Goal: Find specific page/section: Find specific page/section

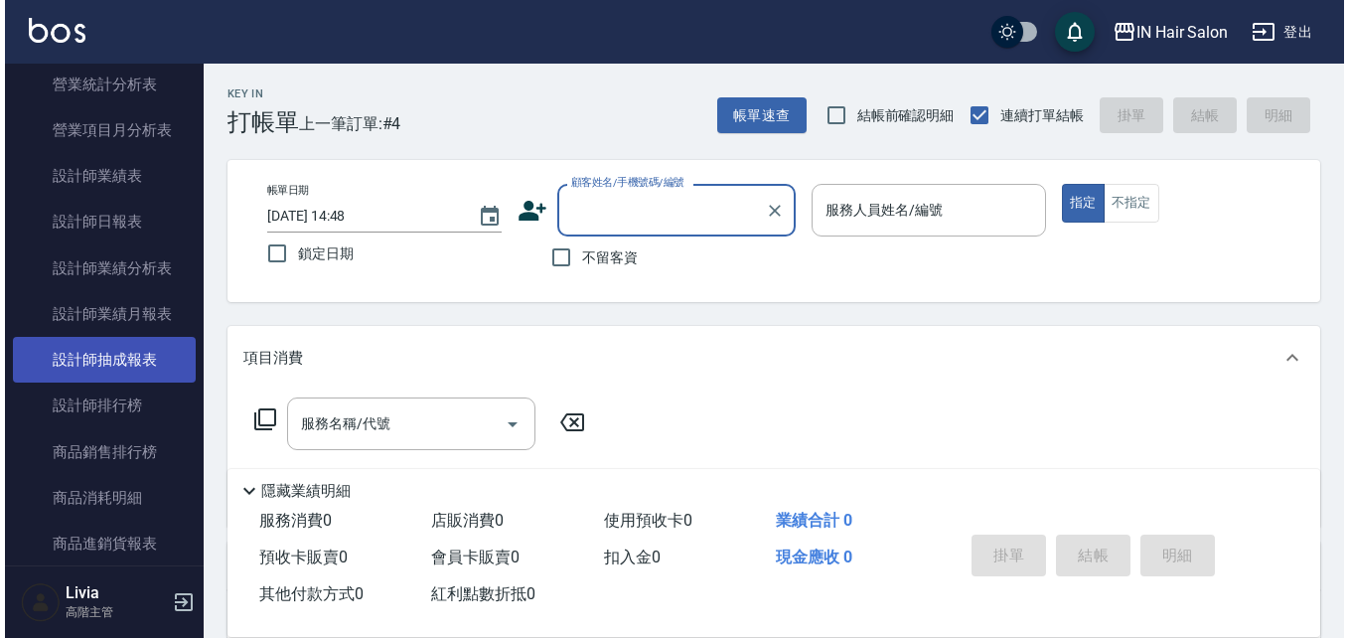
scroll to position [1291, 0]
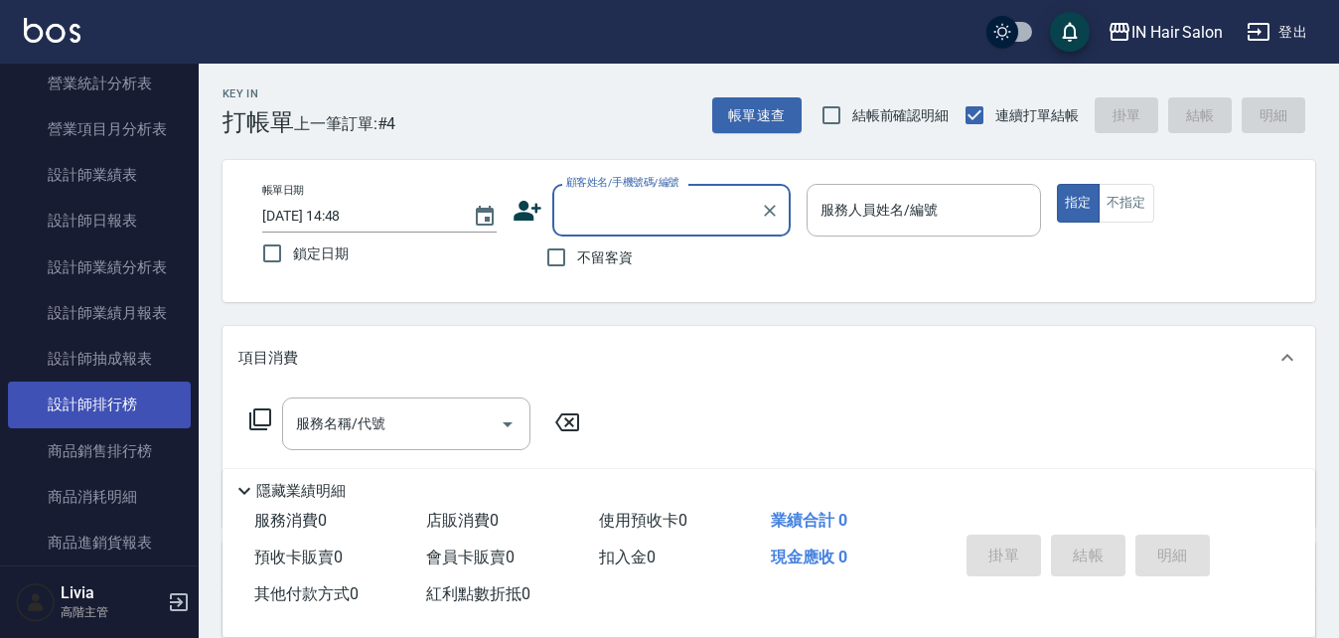
click at [141, 385] on link "設計師排行榜" at bounding box center [99, 404] width 183 height 46
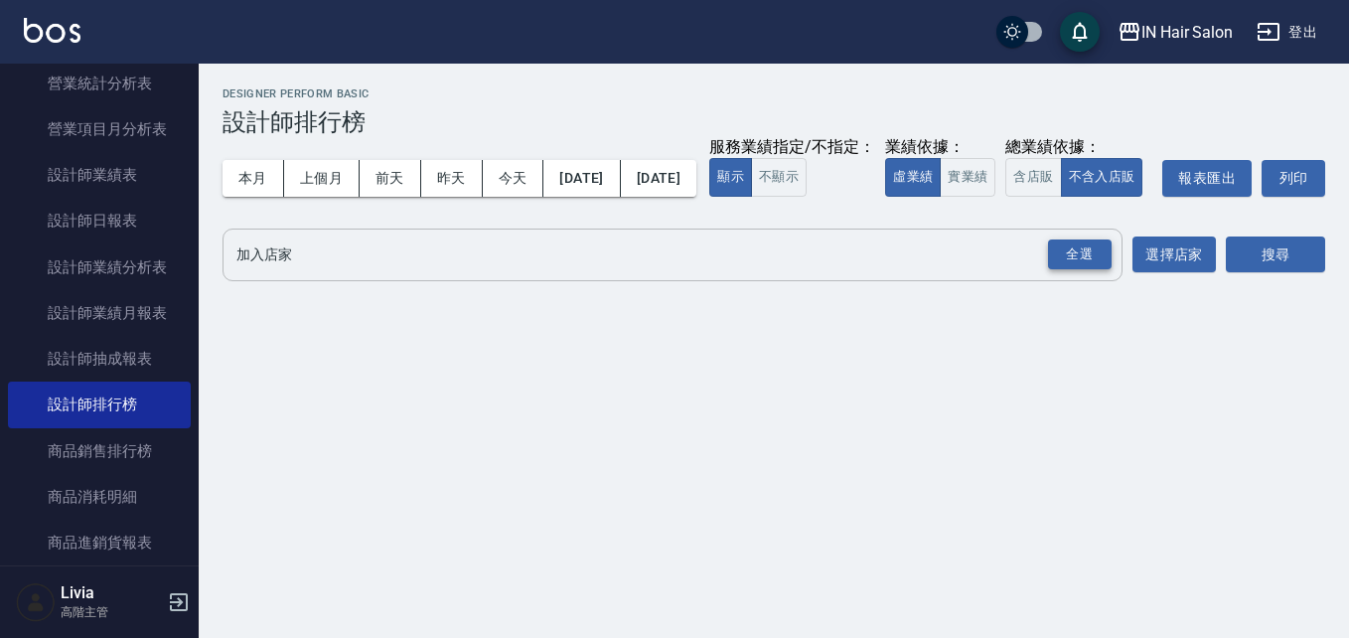
click at [1061, 270] on div "全選" at bounding box center [1080, 254] width 64 height 31
click at [1255, 274] on button "搜尋" at bounding box center [1275, 255] width 99 height 37
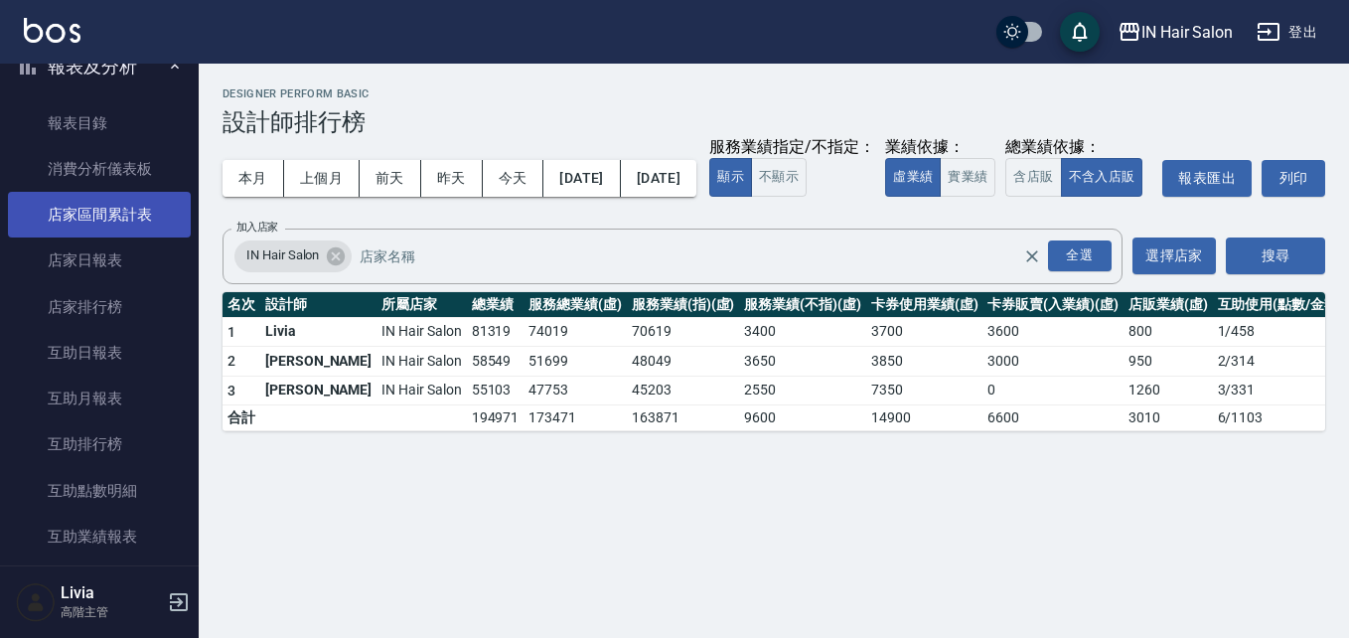
scroll to position [695, 0]
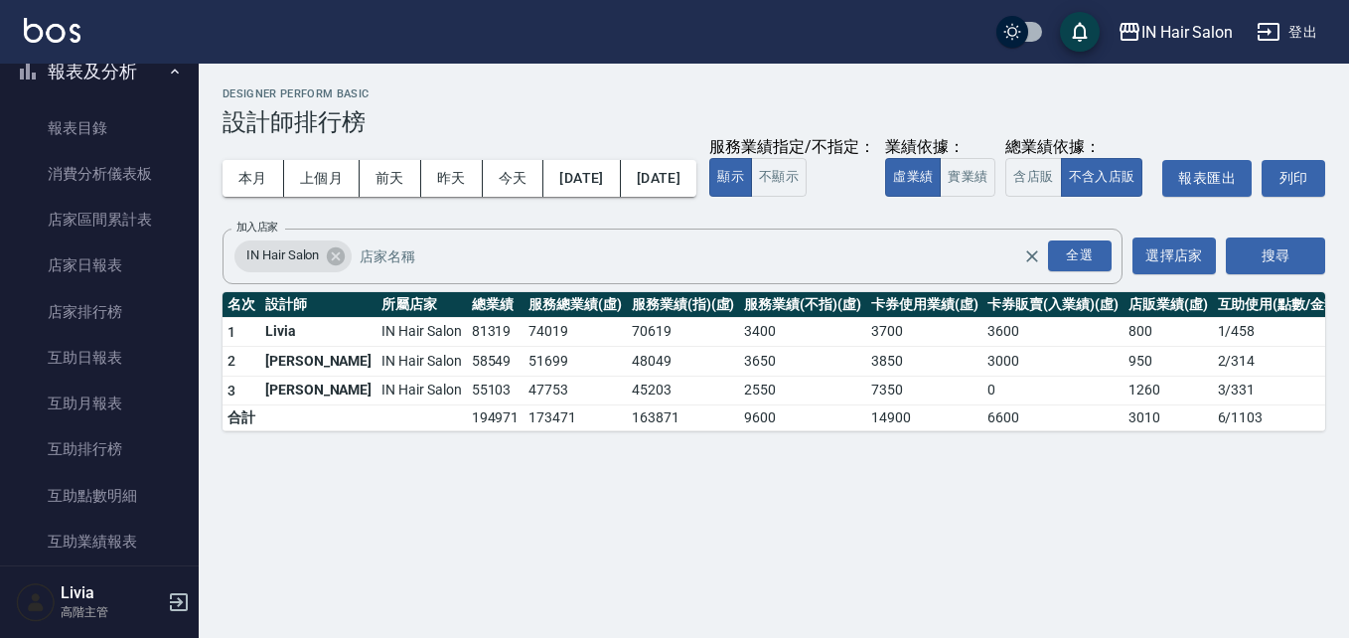
click at [171, 71] on icon "button" at bounding box center [175, 71] width 8 height 5
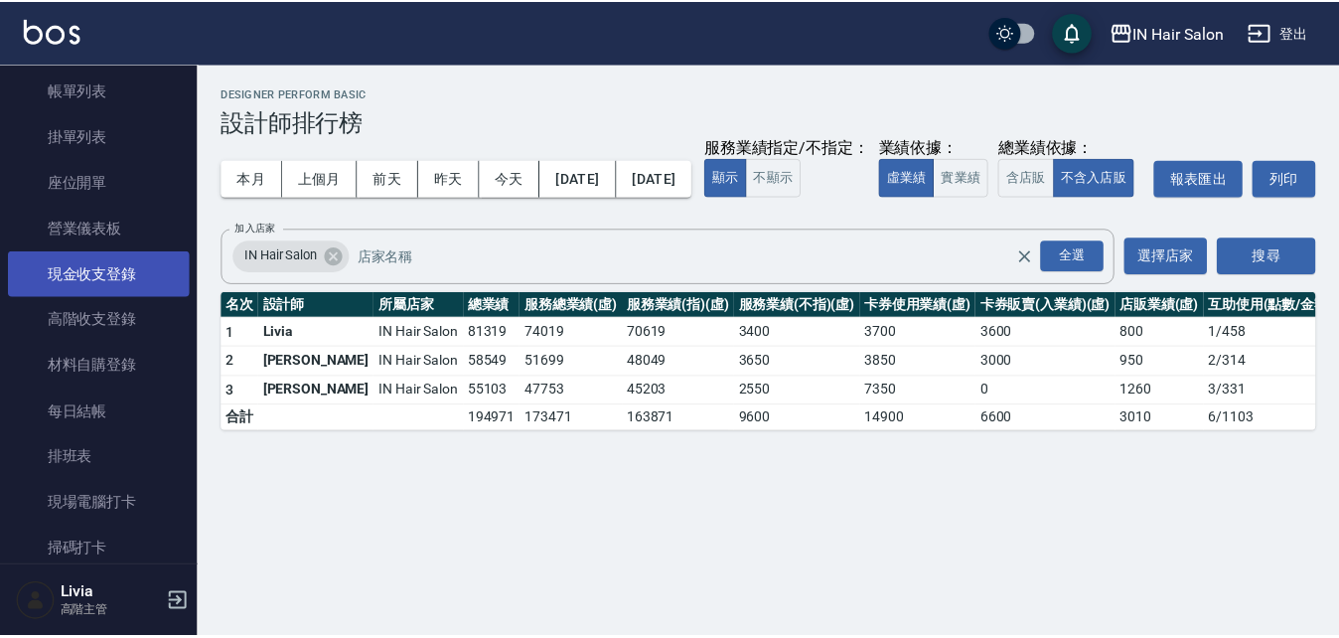
scroll to position [0, 0]
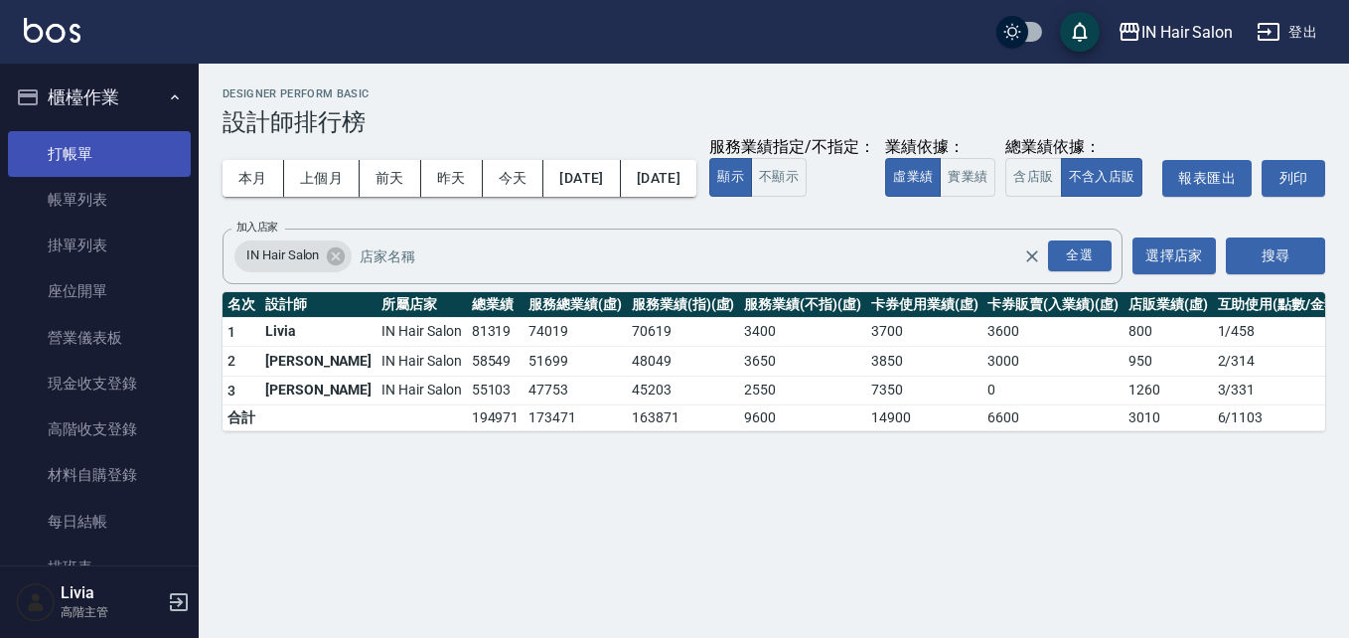
click at [141, 143] on link "打帳單" at bounding box center [99, 154] width 183 height 46
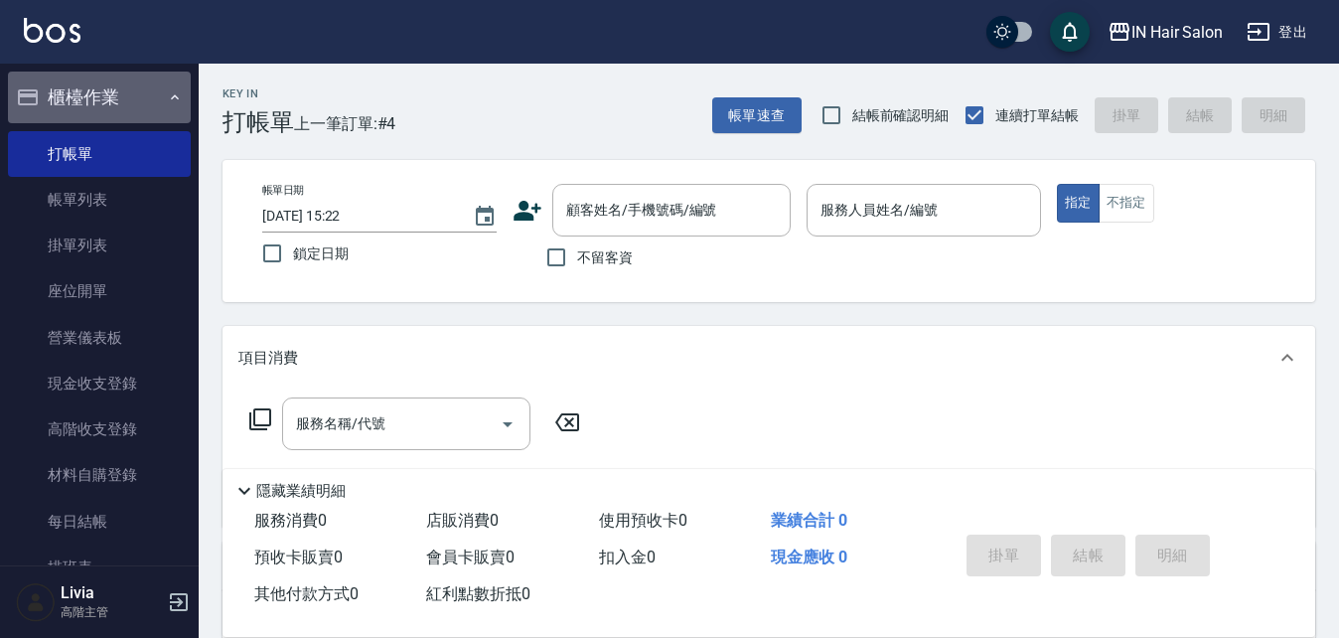
click at [169, 98] on icon "button" at bounding box center [175, 97] width 16 height 16
